Goal: Task Accomplishment & Management: Manage account settings

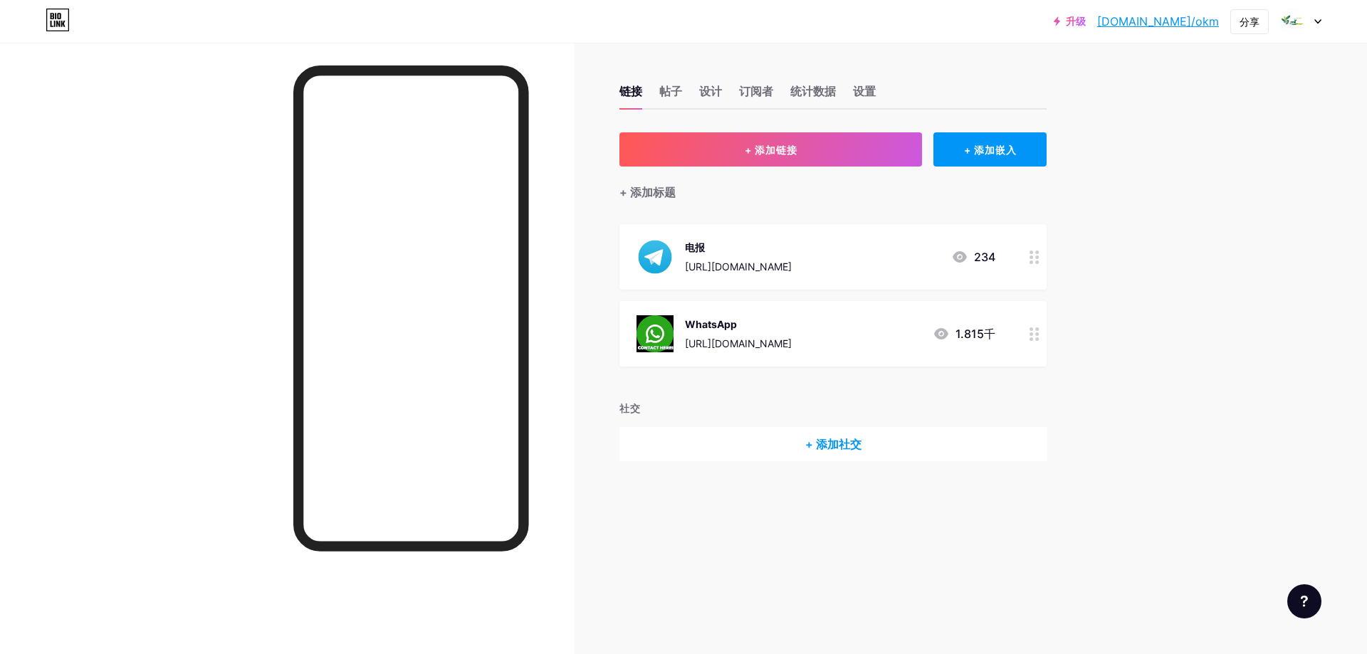
click at [825, 346] on div "WhatsApp [URL][DOMAIN_NAME] 1.815千" at bounding box center [816, 333] width 359 height 37
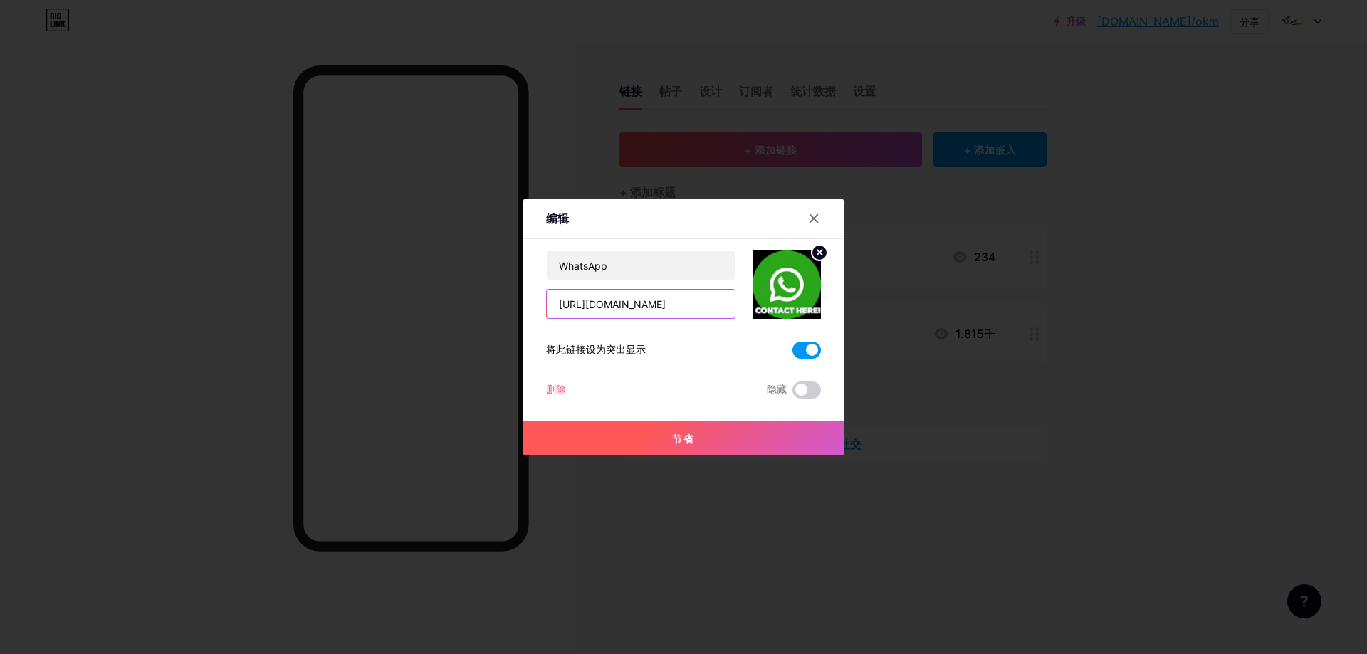
drag, startPoint x: 703, startPoint y: 302, endPoint x: 713, endPoint y: 310, distance: 13.1
click at [703, 302] on input "[URL][DOMAIN_NAME]" at bounding box center [641, 304] width 188 height 28
type input "[URL][DOMAIN_NAME]"
click at [686, 439] on font "节省" at bounding box center [683, 439] width 23 height 12
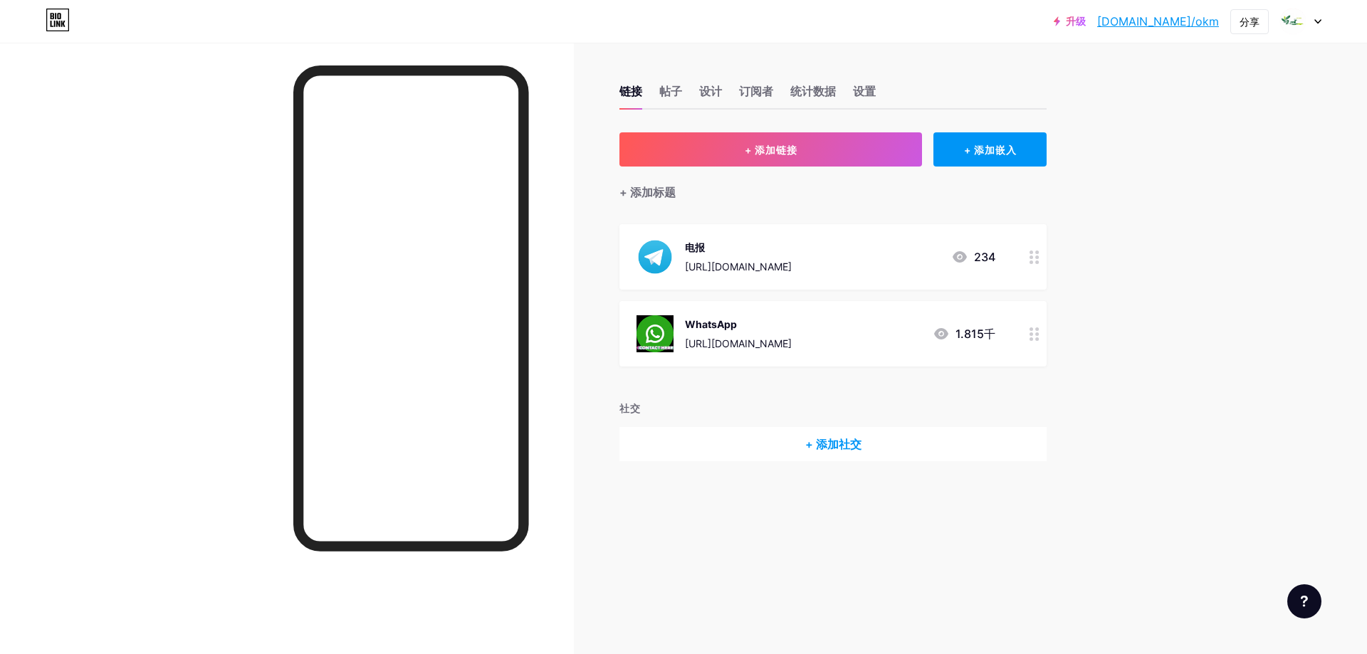
click at [824, 320] on div "WhatsApp [URL][DOMAIN_NAME] 1.815千" at bounding box center [816, 333] width 359 height 37
click at [801, 345] on span at bounding box center [806, 350] width 28 height 17
click at [792, 354] on input "checkbox" at bounding box center [792, 354] width 0 height 0
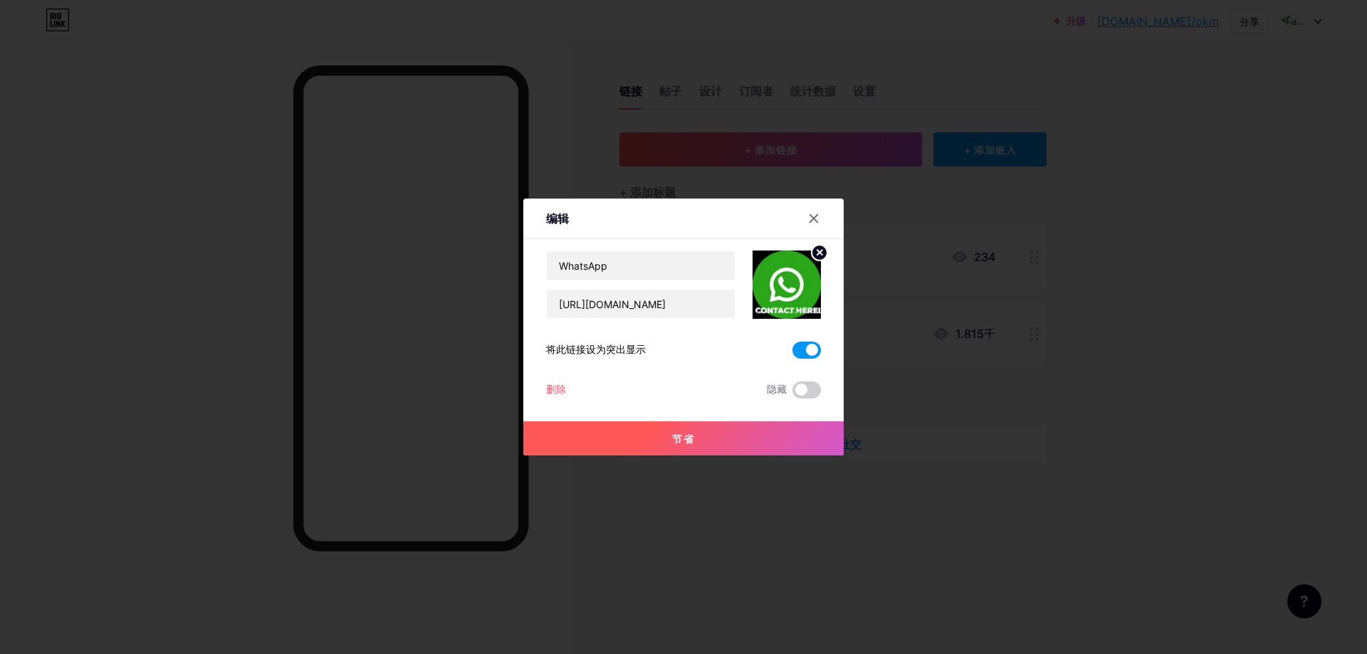
click at [708, 436] on button "节省" at bounding box center [683, 439] width 320 height 34
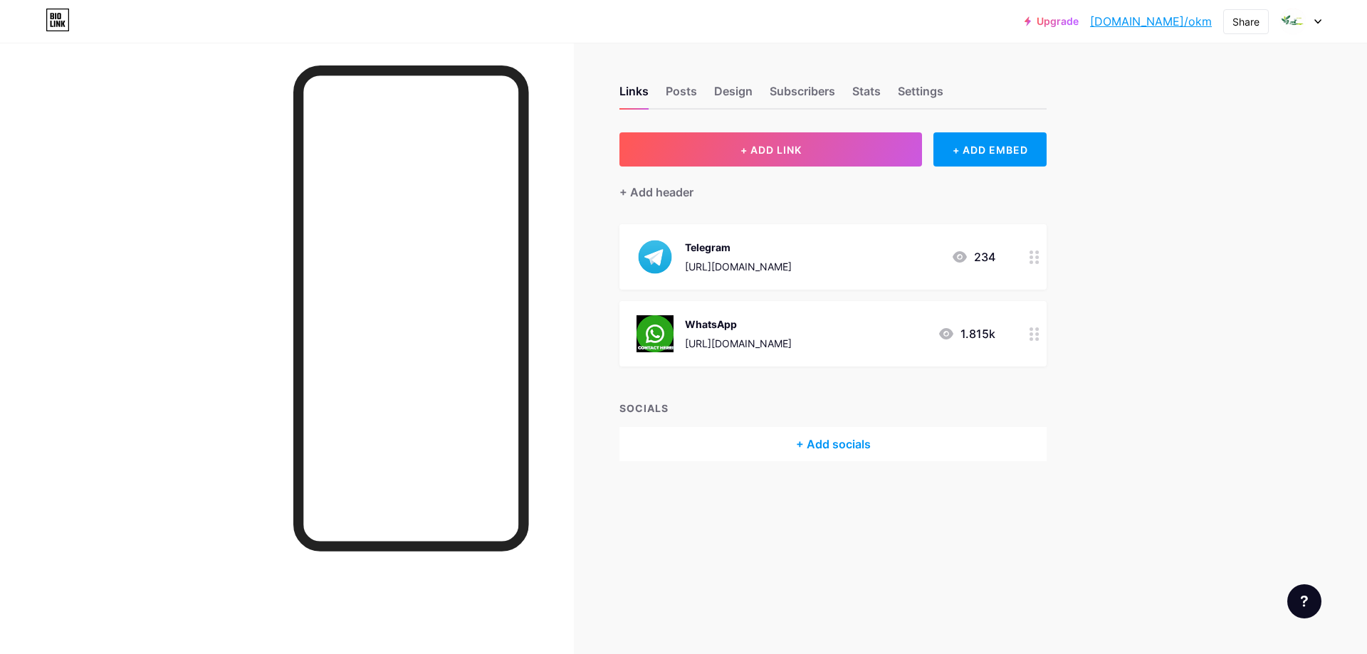
click at [877, 335] on div "WhatsApp [URL][DOMAIN_NAME] 1.815k" at bounding box center [816, 333] width 359 height 37
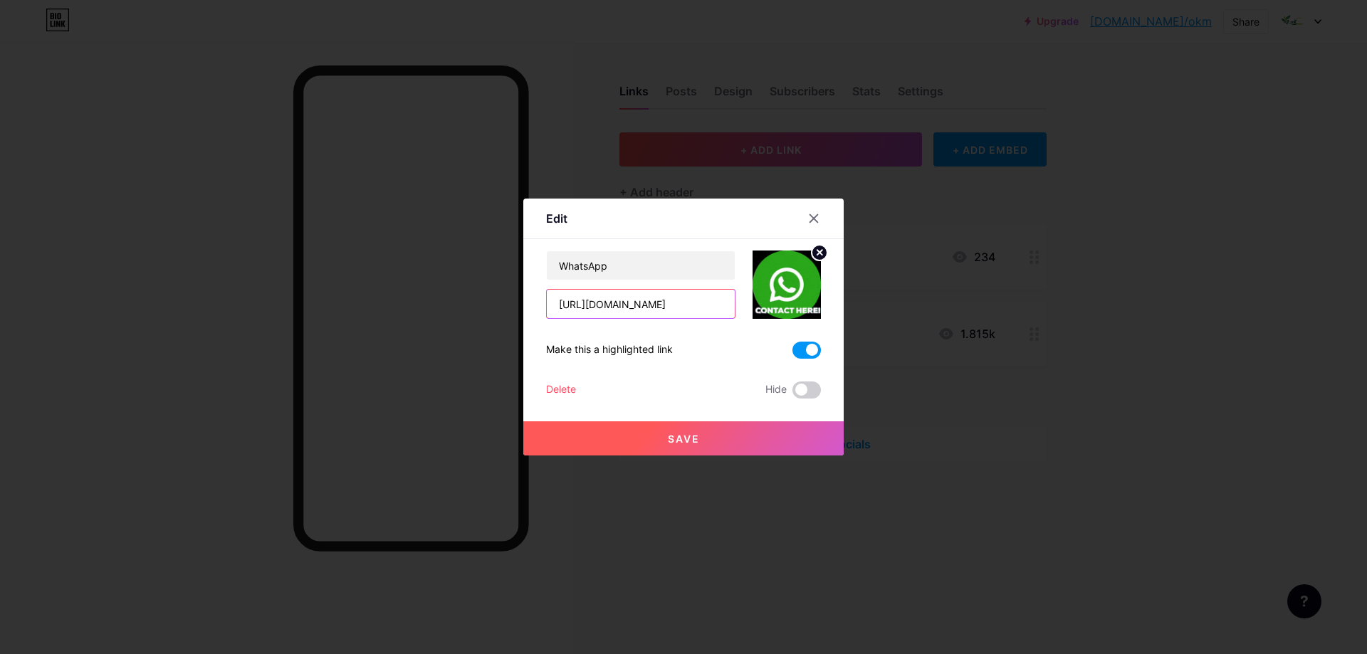
drag, startPoint x: 629, startPoint y: 303, endPoint x: 706, endPoint y: 302, distance: 76.9
click at [706, 302] on input "[URL][DOMAIN_NAME]" at bounding box center [641, 304] width 188 height 28
paste input "1 4509137838"
click at [637, 305] on input "[URL][DOMAIN_NAME] 4509137838" at bounding box center [641, 304] width 188 height 28
type input "[URL][DOMAIN_NAME]"
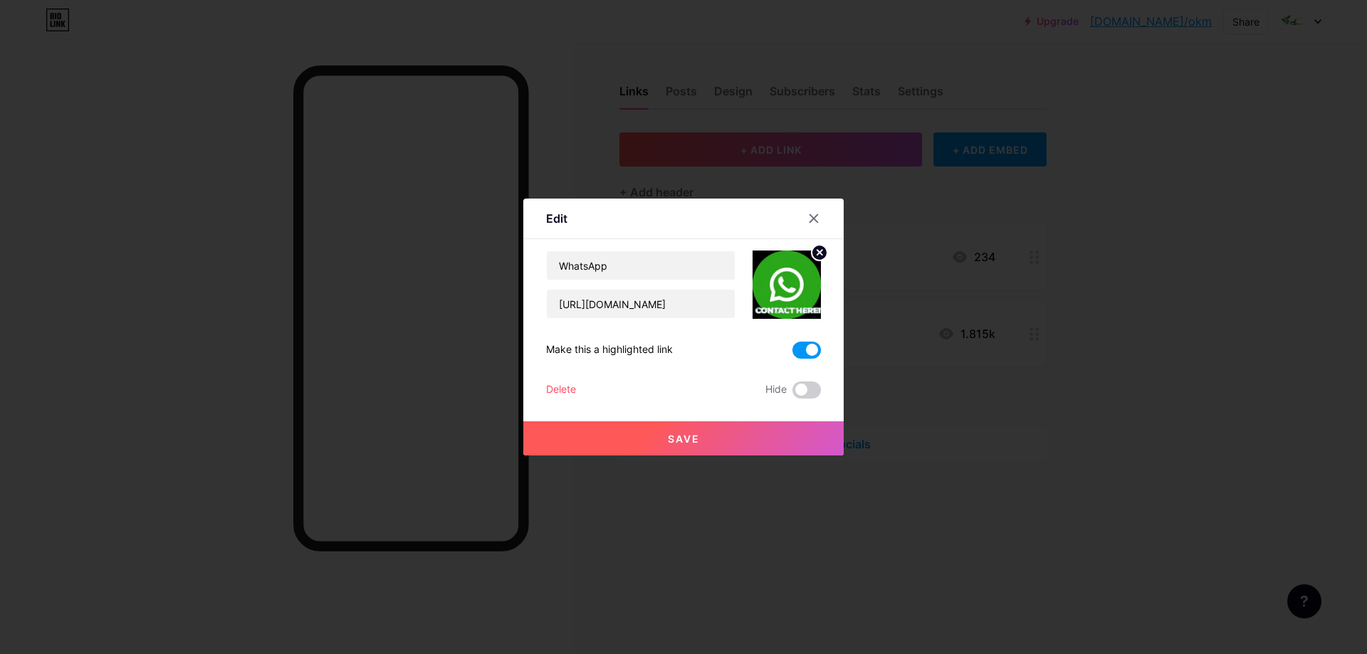
click at [694, 436] on span "Save" at bounding box center [684, 439] width 32 height 12
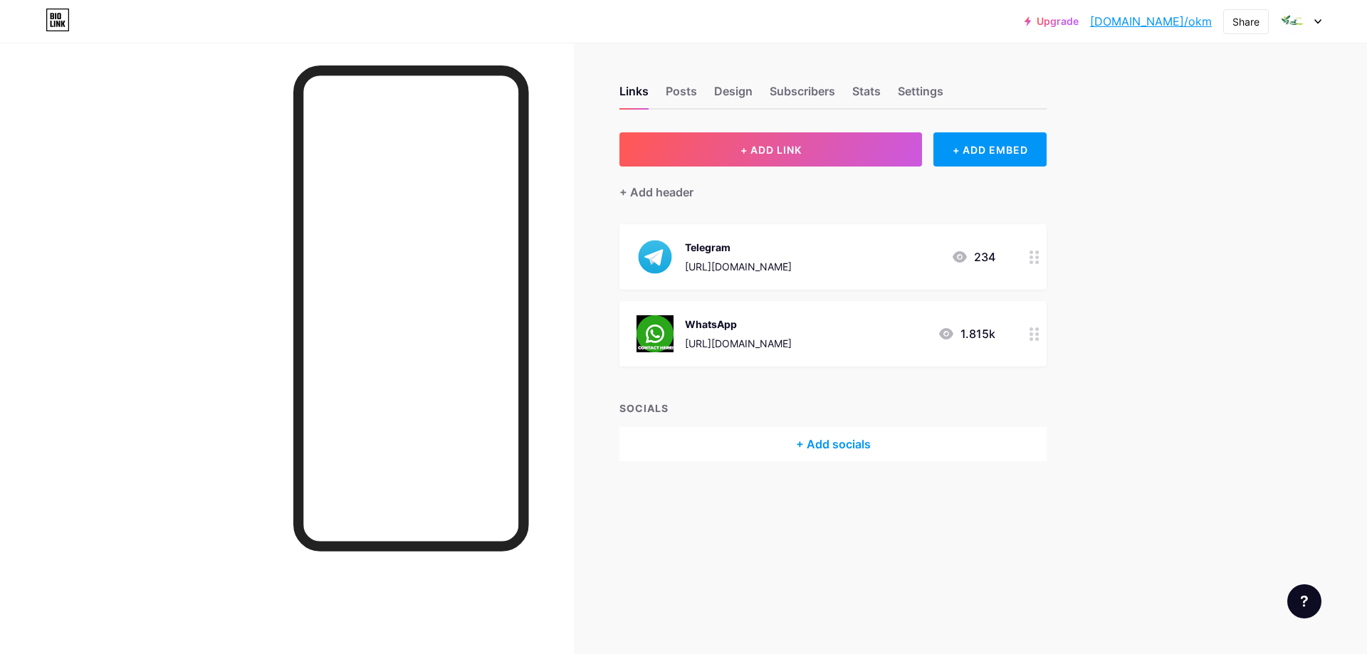
click at [893, 331] on div "WhatsApp [URL][DOMAIN_NAME] 1.815k" at bounding box center [816, 333] width 359 height 37
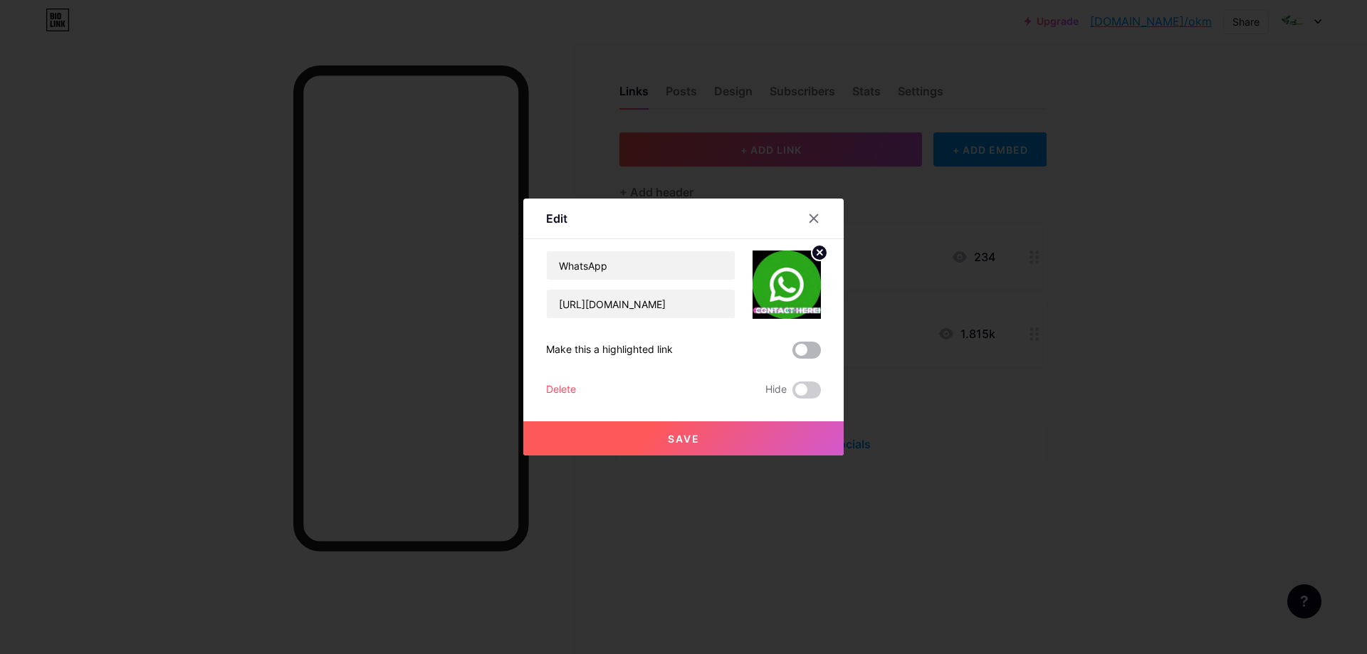
click at [805, 350] on span at bounding box center [806, 350] width 28 height 17
click at [792, 354] on input "checkbox" at bounding box center [792, 354] width 0 height 0
click at [724, 439] on button "Save" at bounding box center [683, 439] width 320 height 34
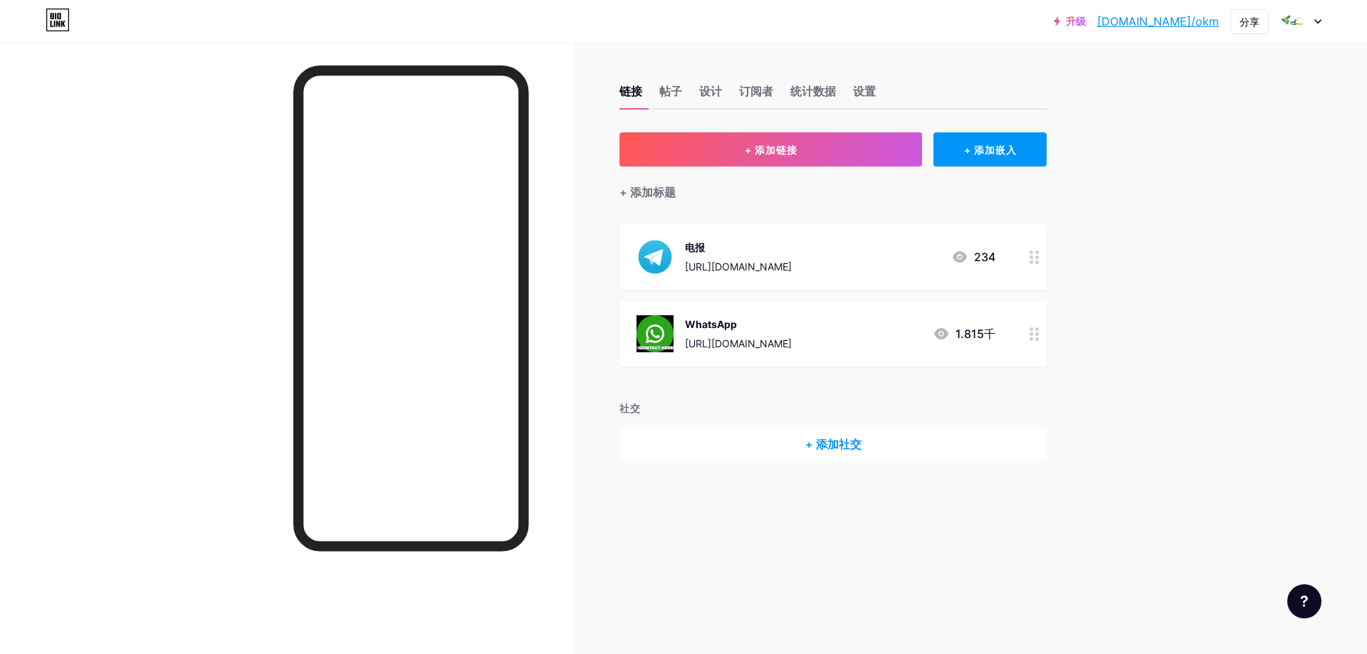
click at [1185, 209] on div "升级 [DOMAIN_NAME]/okm [DOMAIN_NAME]/okm 分享 切换账户 普[PERSON_NAME]塔莫斯 [DOMAIN_NAME]/…" at bounding box center [683, 327] width 1367 height 654
click at [709, 85] on font "设计" at bounding box center [710, 91] width 23 height 14
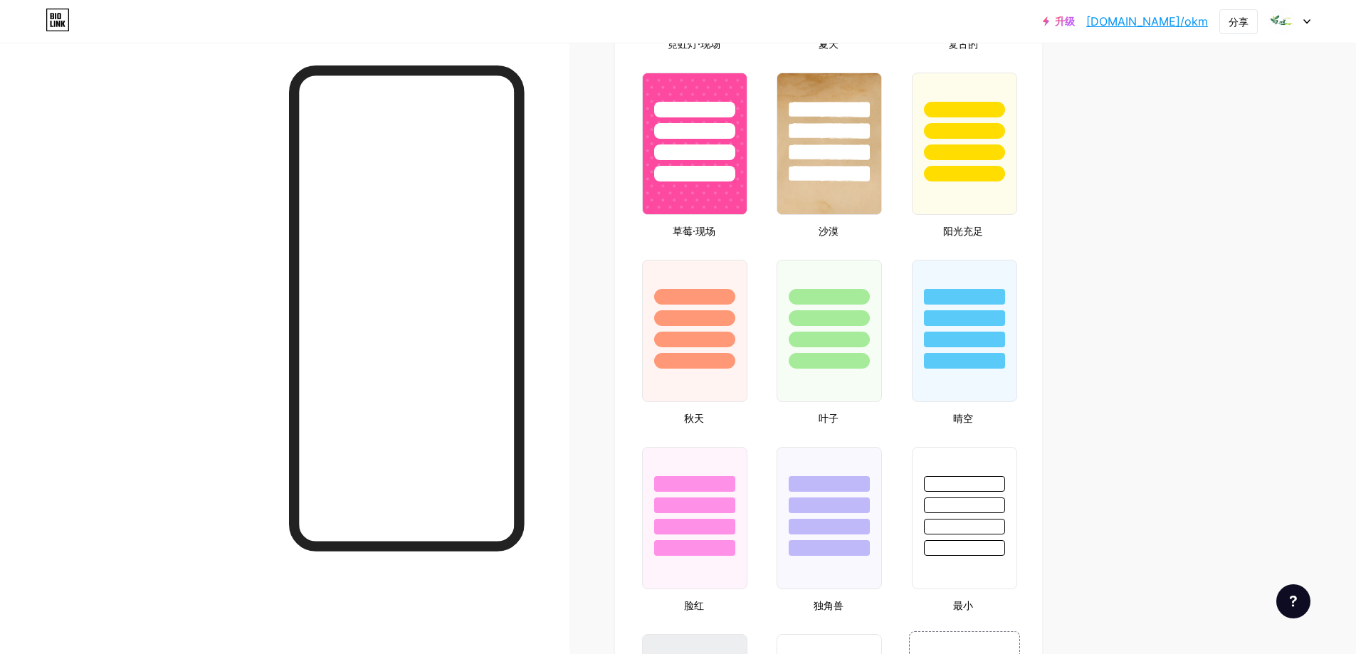
scroll to position [1139, 0]
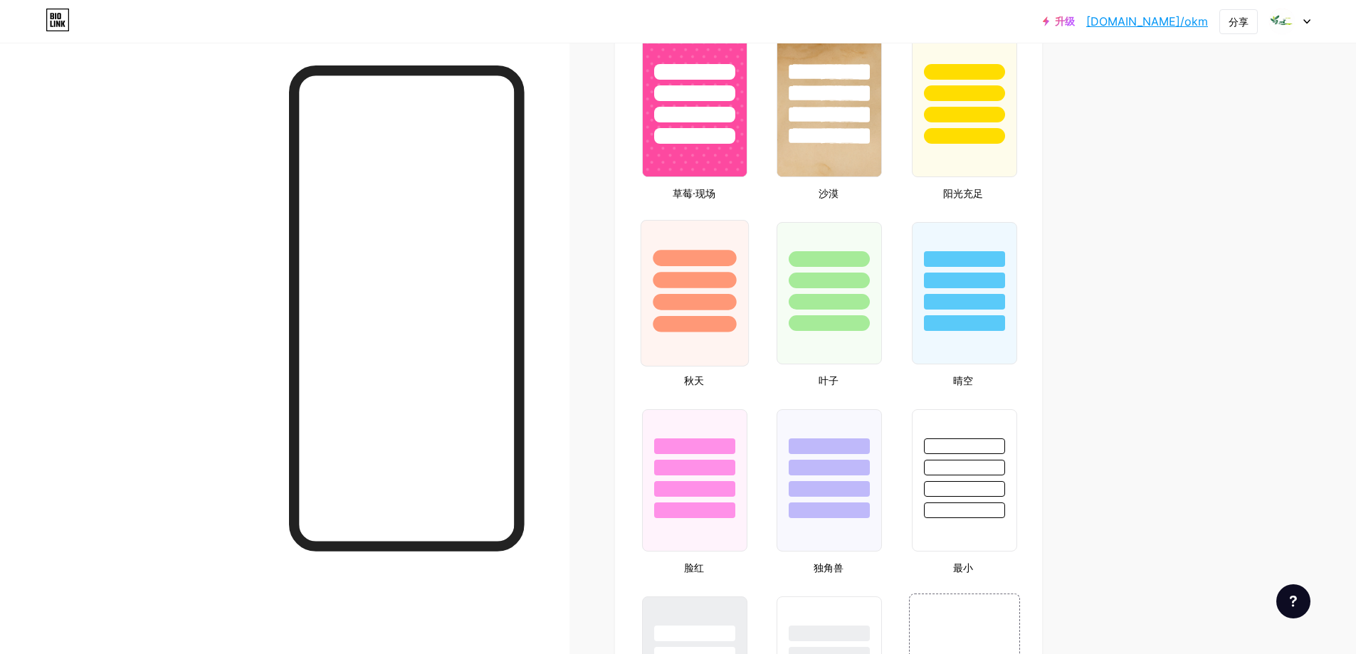
click at [726, 308] on div at bounding box center [694, 302] width 83 height 16
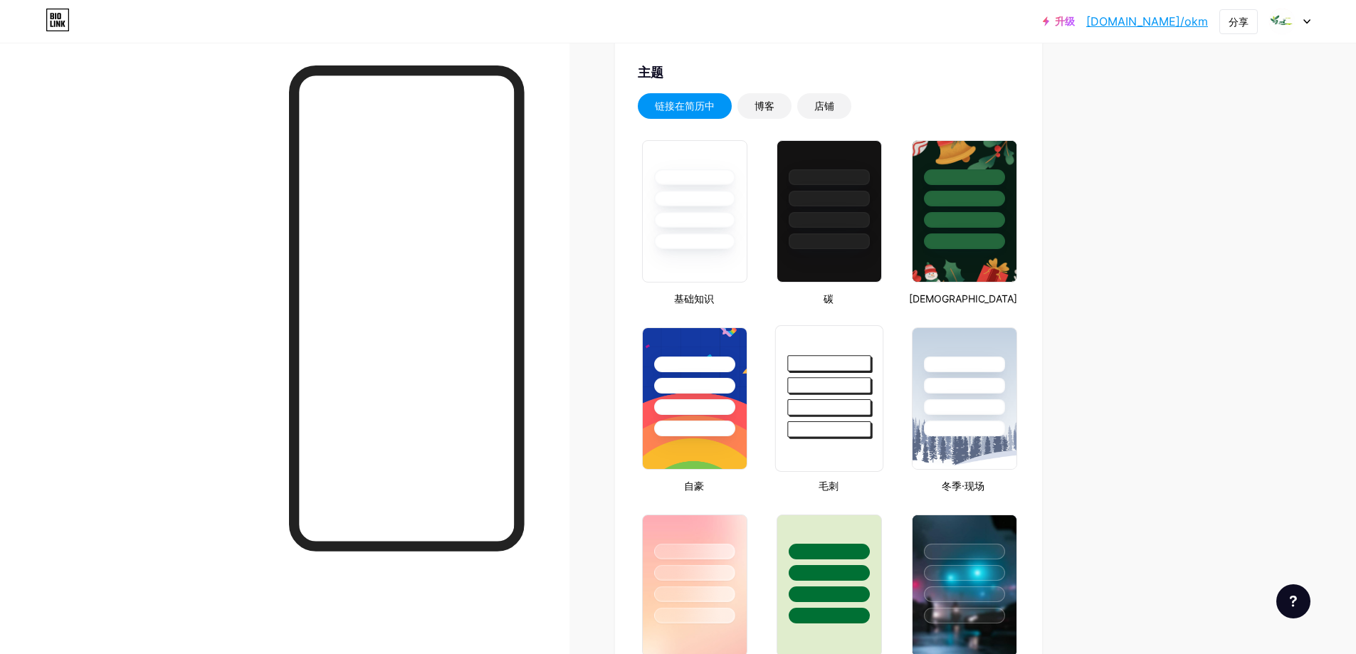
scroll to position [356, 0]
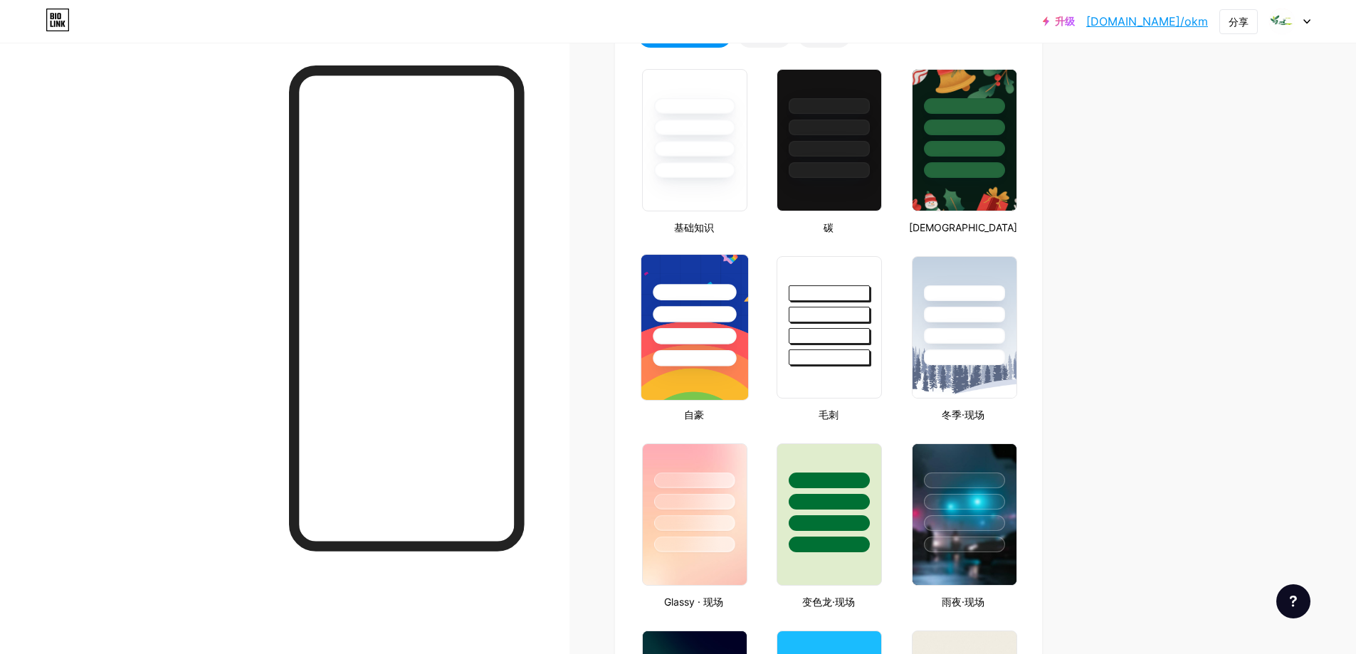
click at [727, 383] on img at bounding box center [695, 327] width 107 height 145
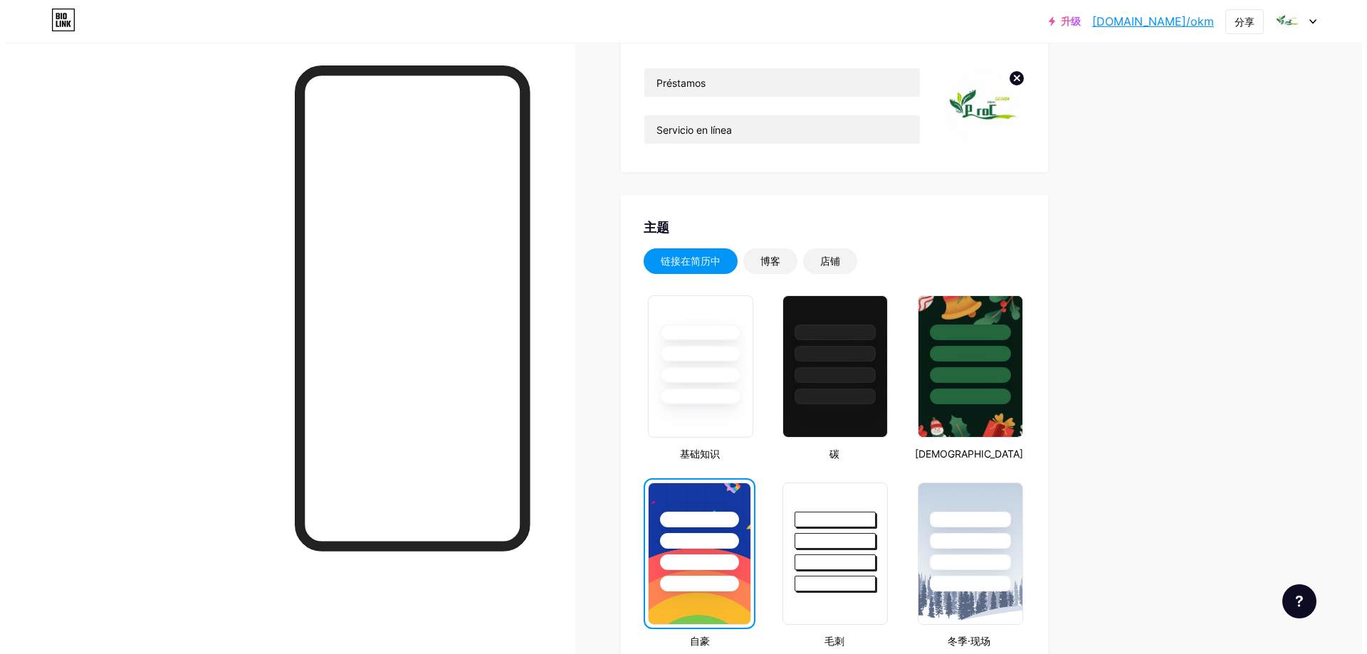
scroll to position [0, 0]
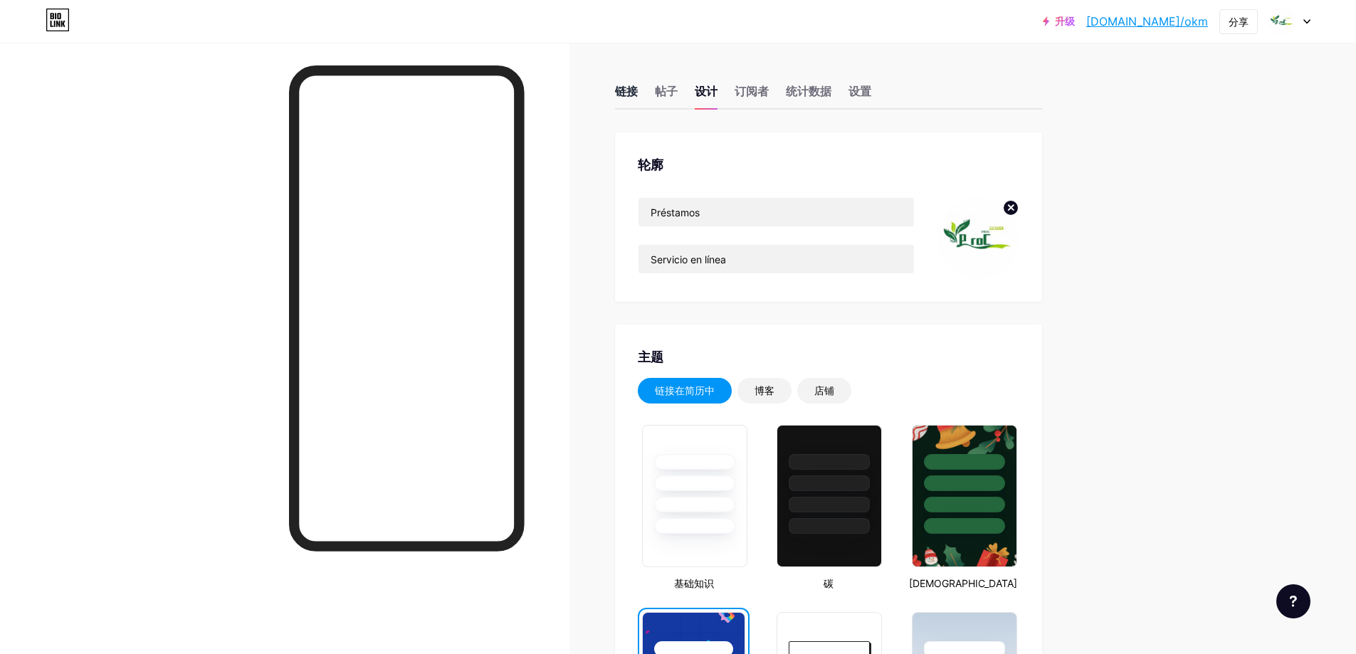
click at [630, 85] on font "链接" at bounding box center [626, 91] width 23 height 14
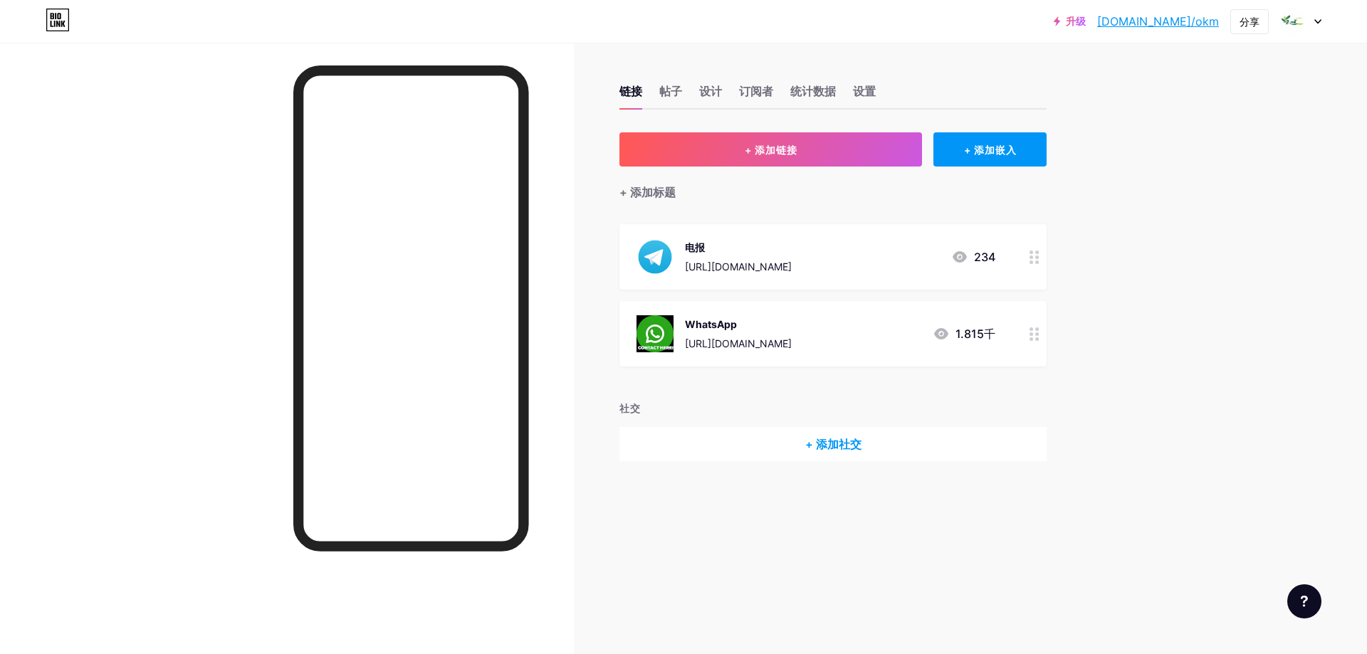
click at [973, 330] on font "1.815千" at bounding box center [976, 334] width 40 height 14
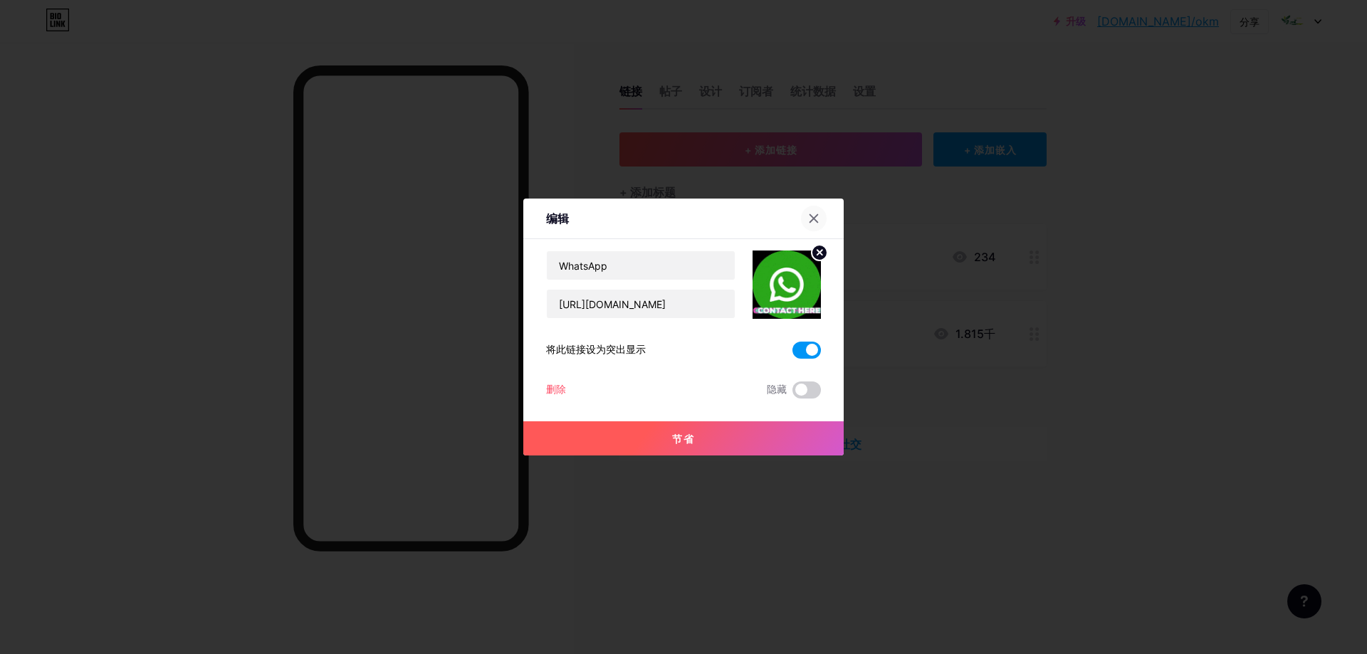
click at [812, 214] on icon at bounding box center [813, 218] width 11 height 11
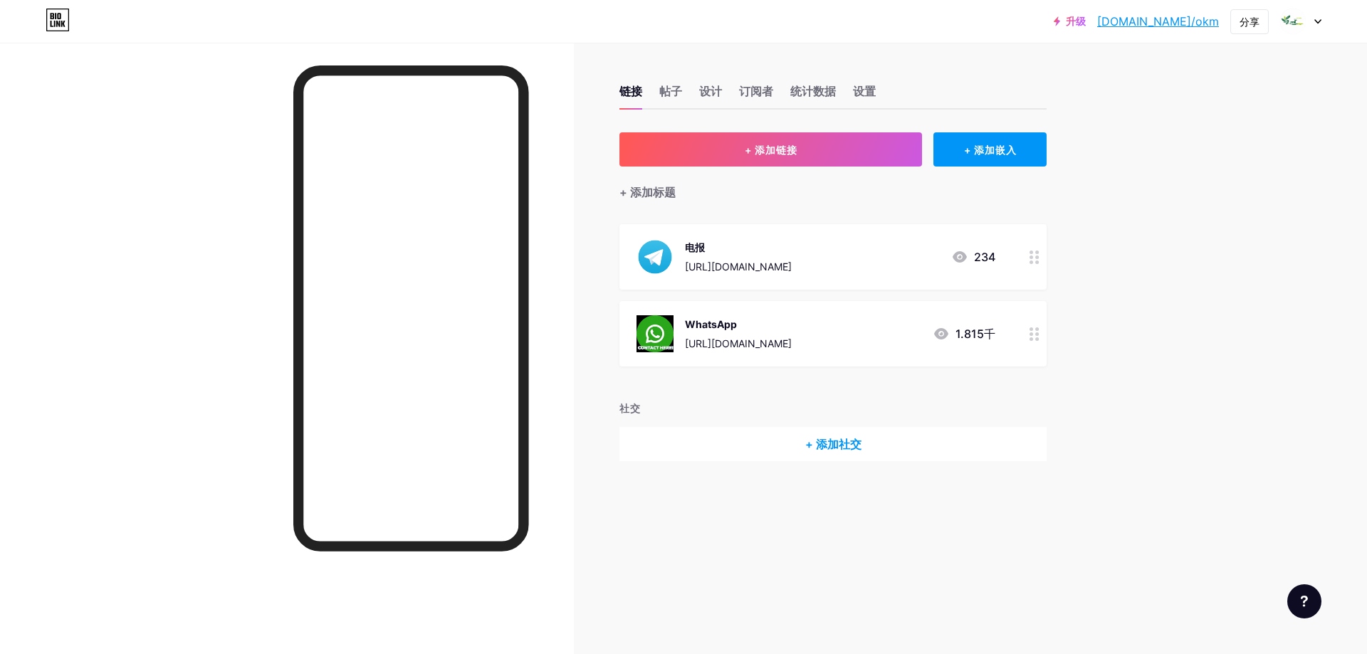
click at [858, 251] on div "电报 [URL][DOMAIN_NAME] 234" at bounding box center [816, 257] width 359 height 37
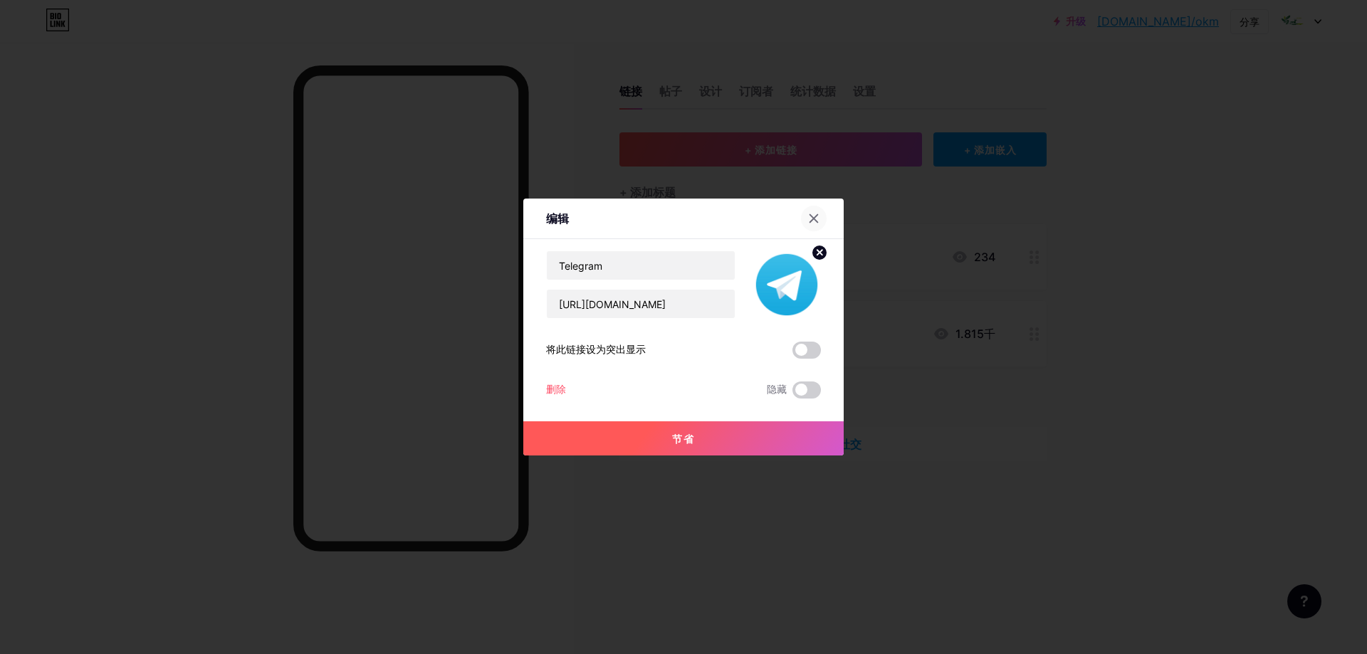
click at [820, 216] on div at bounding box center [814, 219] width 26 height 26
